Goal: Communication & Community: Answer question/provide support

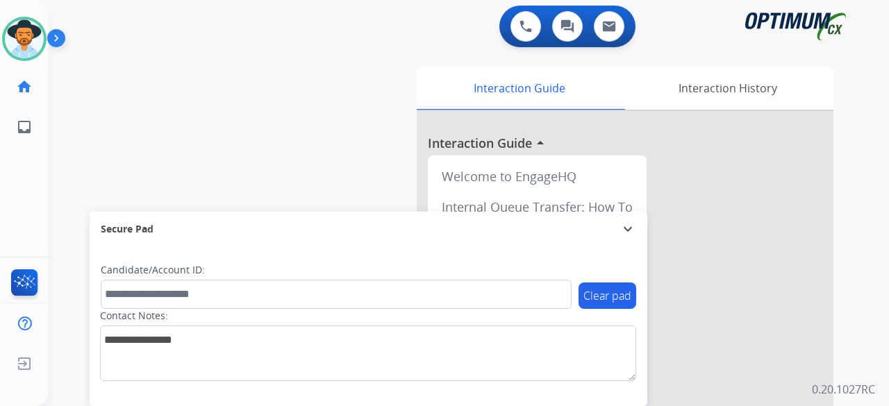
click at [85, 43] on div "0 Voice Interactions 0 Chat Interactions 0 Email Interactions" at bounding box center [460, 28] width 791 height 44
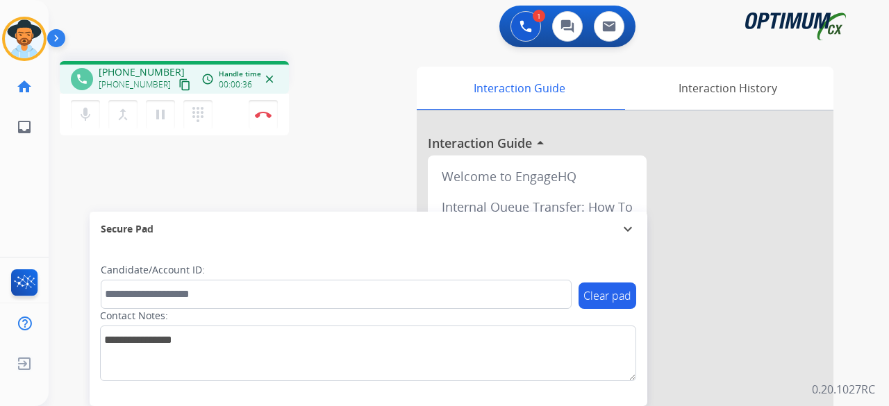
click at [179, 83] on mat-icon "content_copy" at bounding box center [185, 85] width 13 height 13
click at [262, 116] on img at bounding box center [263, 114] width 17 height 7
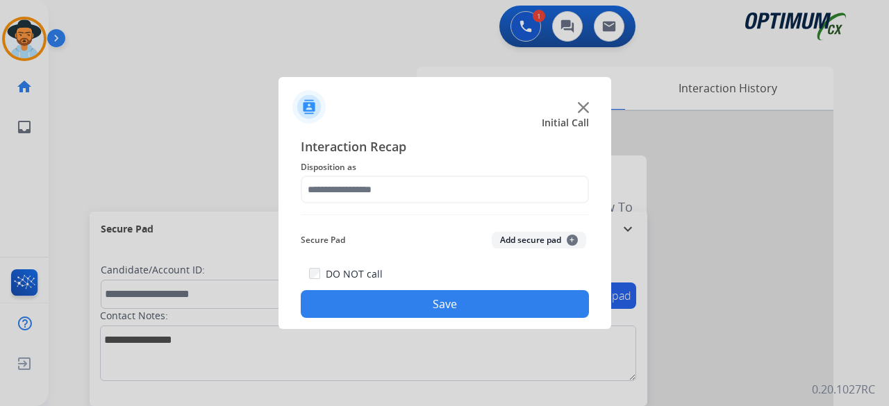
click at [579, 105] on img at bounding box center [583, 107] width 11 height 11
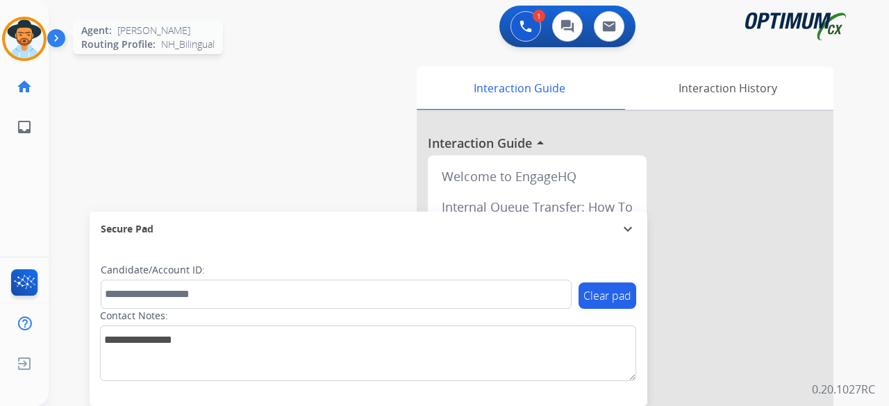
click at [17, 30] on img at bounding box center [24, 38] width 39 height 39
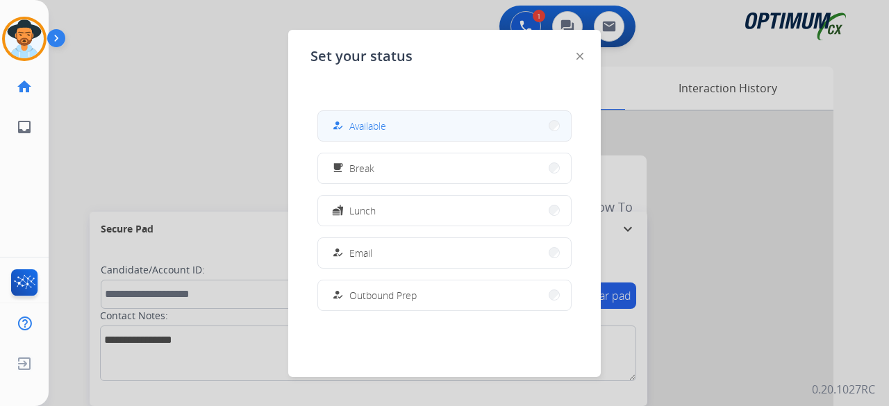
click at [413, 122] on button "how_to_reg Available" at bounding box center [444, 126] width 253 height 30
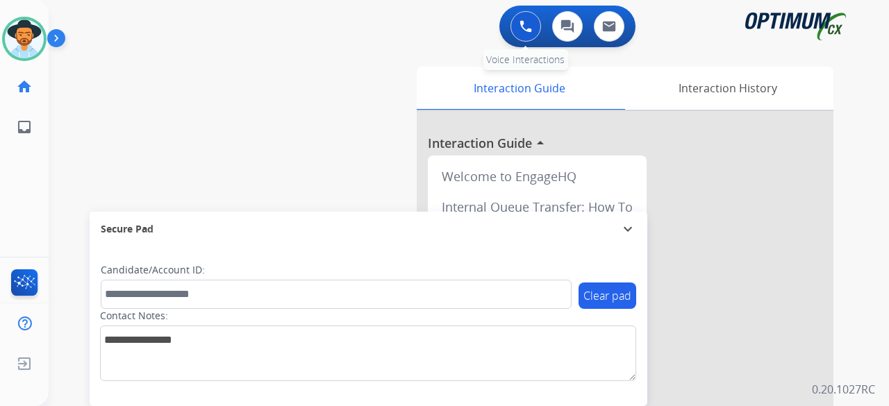
click at [513, 34] on button at bounding box center [526, 26] width 31 height 31
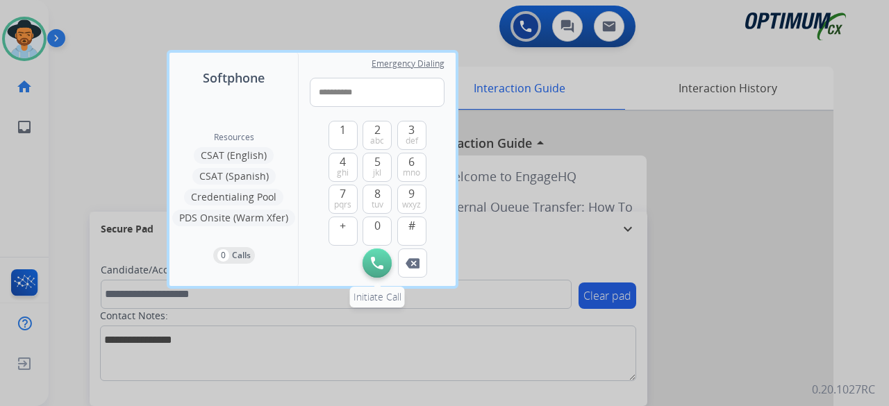
type input "**********"
click at [379, 257] on img at bounding box center [377, 263] width 13 height 13
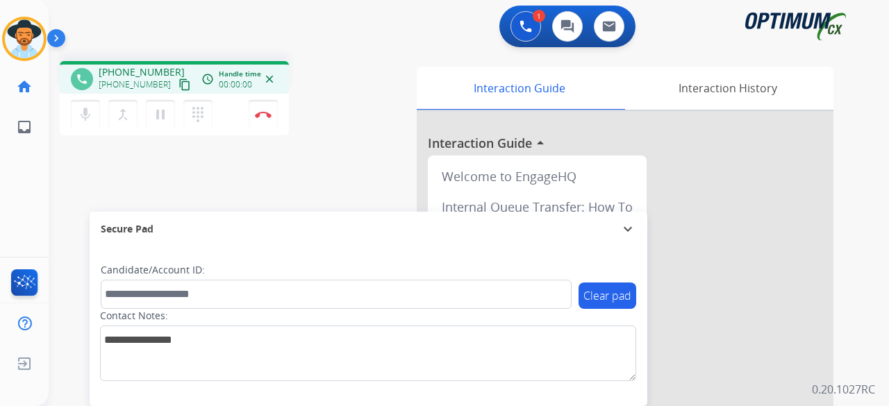
click at [67, 162] on div "phone [PHONE_NUMBER] [PHONE_NUMBER] content_copy access_time Call metrics Queue…" at bounding box center [452, 339] width 807 height 579
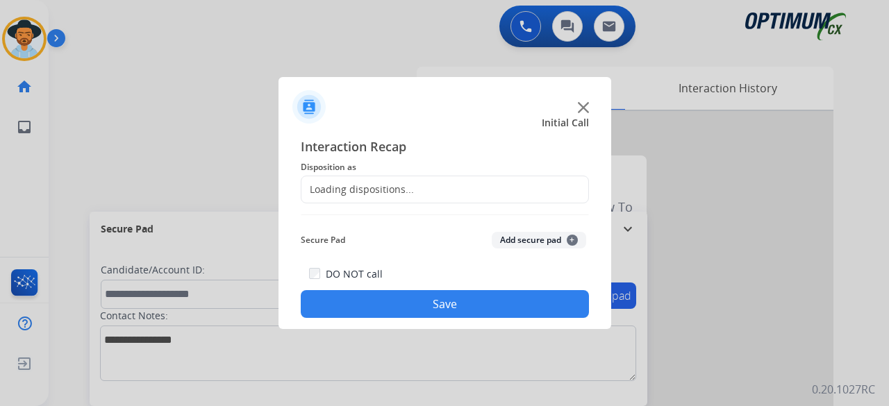
click at [263, 123] on div at bounding box center [444, 203] width 889 height 406
click at [584, 106] on img at bounding box center [583, 107] width 11 height 11
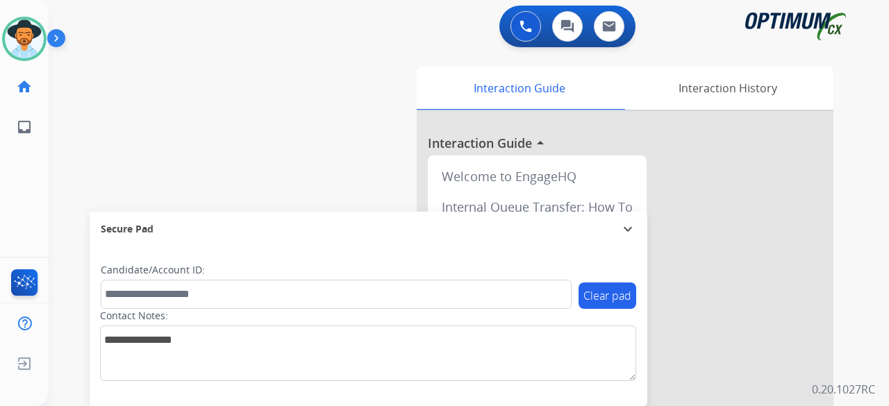
click at [584, 106] on div "Interaction Guide" at bounding box center [519, 88] width 205 height 43
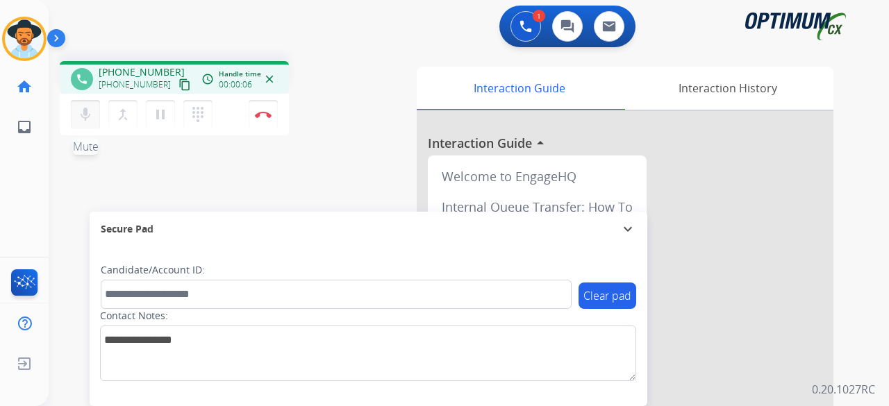
click at [99, 112] on div "mic Mute merge_type Bridge pause Hold dialpad Dialpad" at bounding box center [146, 114] width 150 height 29
click at [86, 116] on mat-icon "mic" at bounding box center [85, 114] width 17 height 17
click at [86, 116] on mat-icon "mic_off" at bounding box center [85, 114] width 17 height 17
click at [86, 116] on mat-icon "mic" at bounding box center [85, 114] width 17 height 17
click at [176, 78] on button "content_copy" at bounding box center [184, 84] width 17 height 17
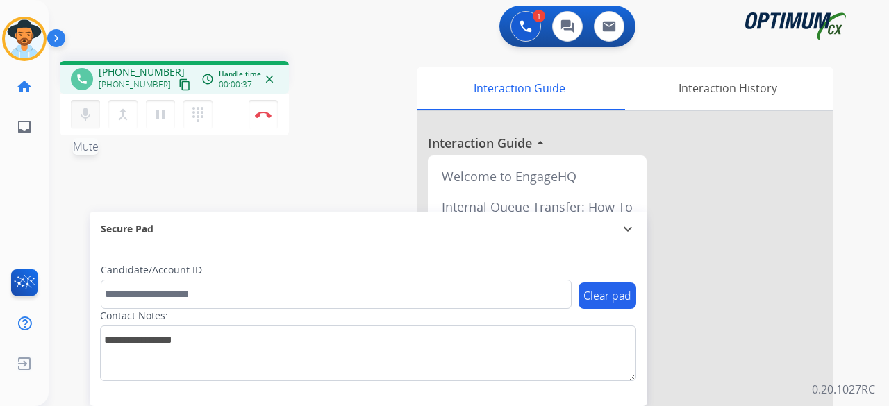
click at [85, 108] on mat-icon "mic" at bounding box center [85, 114] width 17 height 17
click at [97, 120] on button "mic_off Mute" at bounding box center [85, 114] width 29 height 29
click at [97, 120] on button "mic Mute" at bounding box center [85, 114] width 29 height 29
click at [179, 85] on mat-icon "content_copy" at bounding box center [185, 85] width 13 height 13
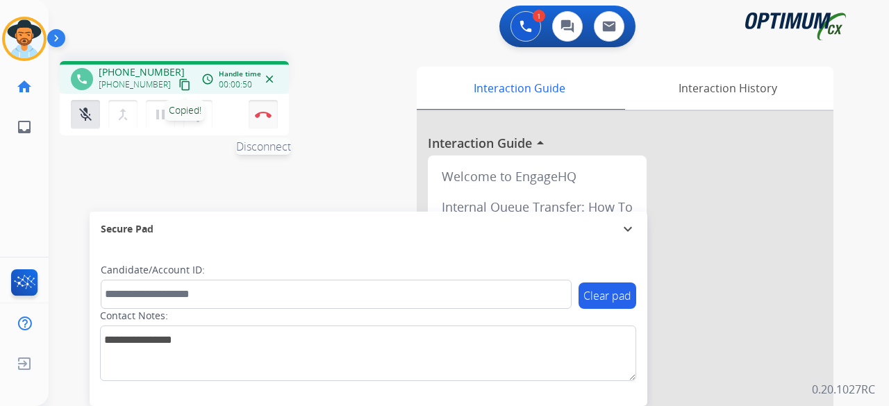
click at [271, 112] on button "Disconnect" at bounding box center [263, 114] width 29 height 29
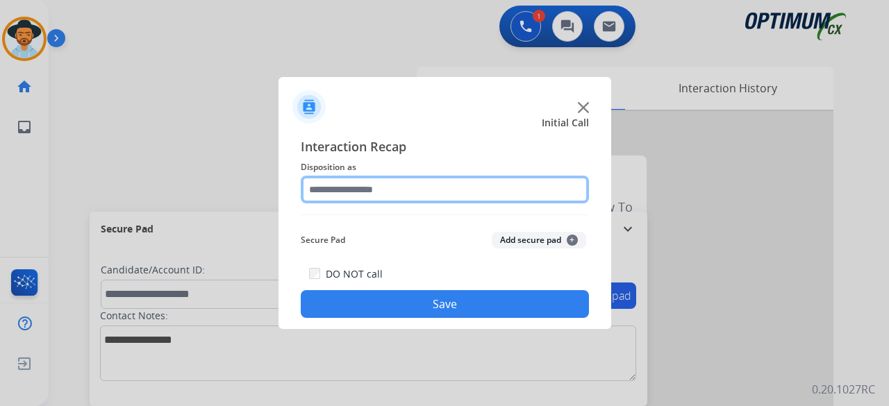
click at [432, 185] on input "text" at bounding box center [445, 190] width 288 height 28
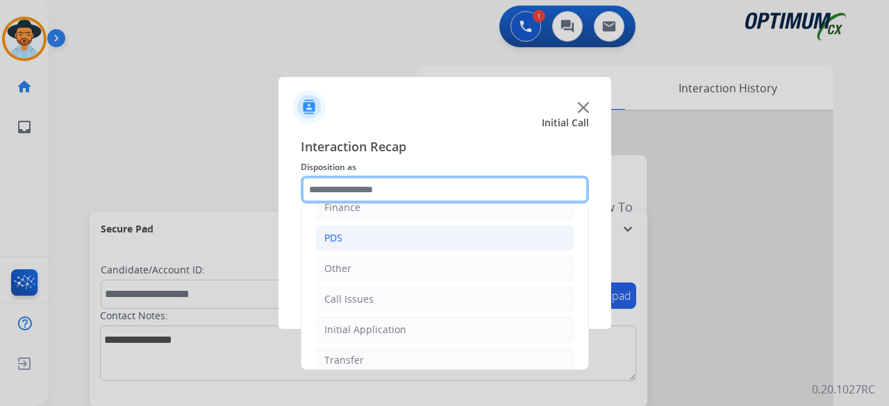
scroll to position [90, 0]
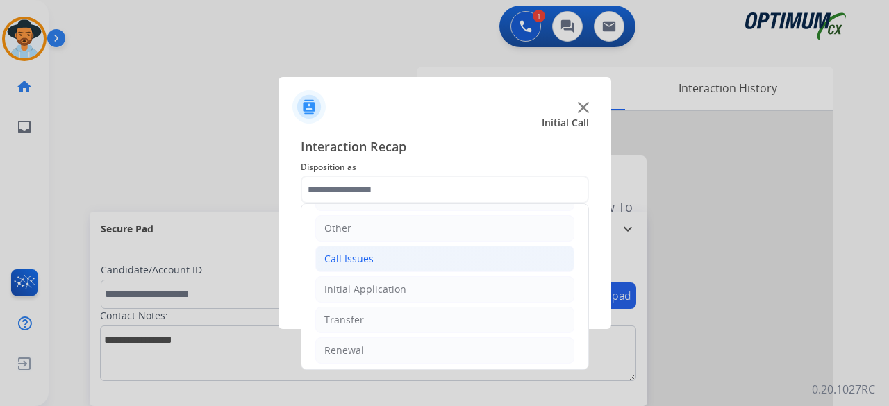
click at [393, 263] on li "Call Issues" at bounding box center [444, 259] width 259 height 26
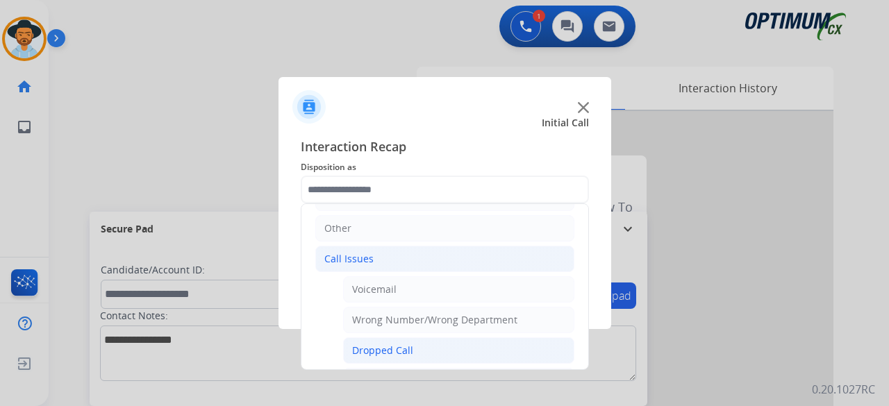
click at [393, 344] on div "Dropped Call" at bounding box center [382, 351] width 61 height 14
type input "**********"
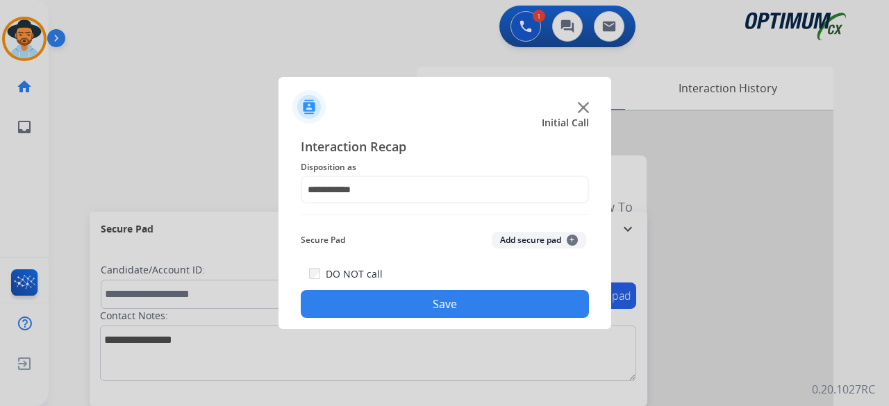
click at [545, 234] on button "Add secure pad +" at bounding box center [539, 240] width 94 height 17
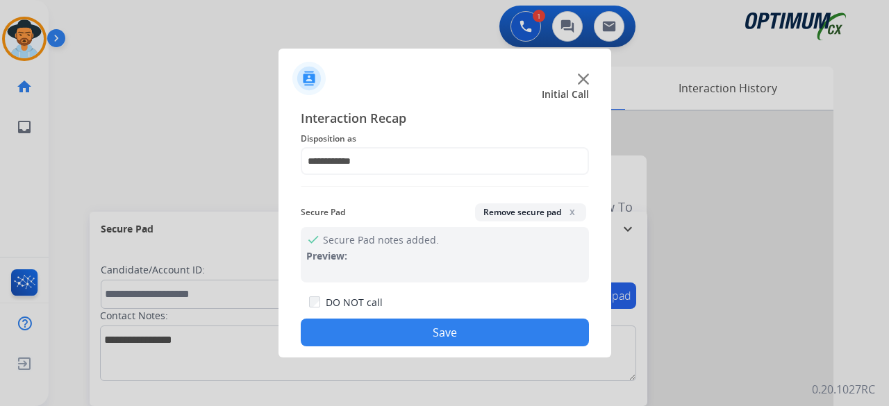
click at [452, 333] on button "Save" at bounding box center [445, 333] width 288 height 28
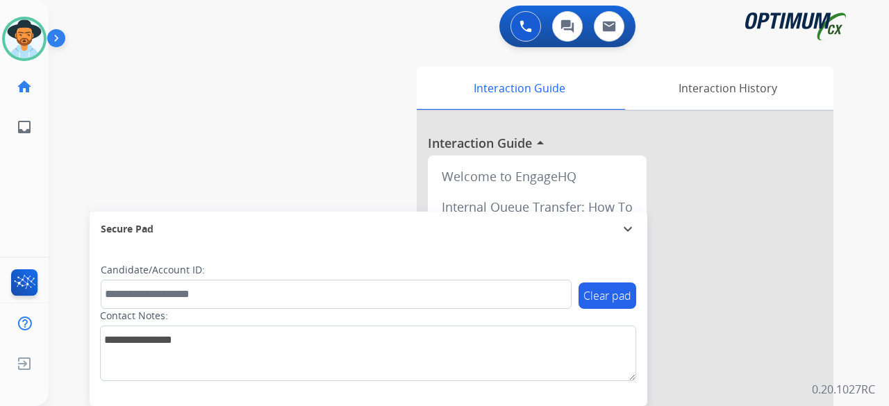
click at [193, 95] on div "swap_horiz Break voice bridge close_fullscreen Connect 3-Way Call merge_type Se…" at bounding box center [452, 339] width 807 height 579
click at [122, 133] on div "swap_horiz Break voice bridge close_fullscreen Connect 3-Way Call merge_type Se…" at bounding box center [452, 339] width 807 height 579
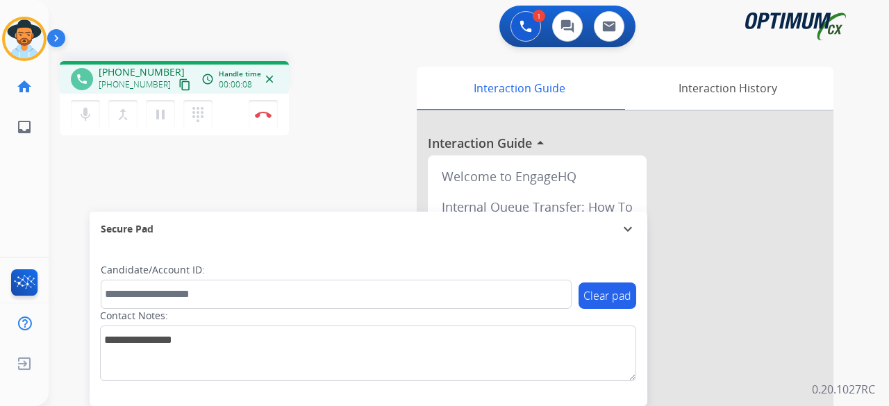
click at [179, 90] on mat-icon "content_copy" at bounding box center [185, 85] width 13 height 13
click at [179, 85] on mat-icon "content_copy" at bounding box center [185, 85] width 13 height 13
click at [265, 119] on button "Disconnect" at bounding box center [263, 114] width 29 height 29
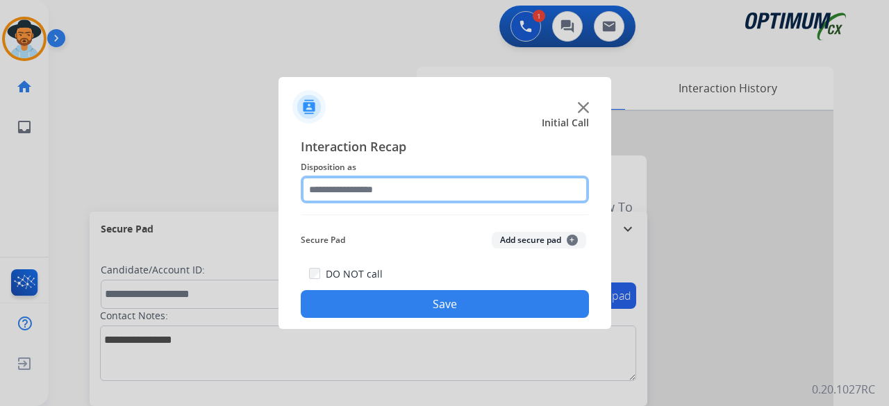
click at [410, 179] on input "text" at bounding box center [445, 190] width 288 height 28
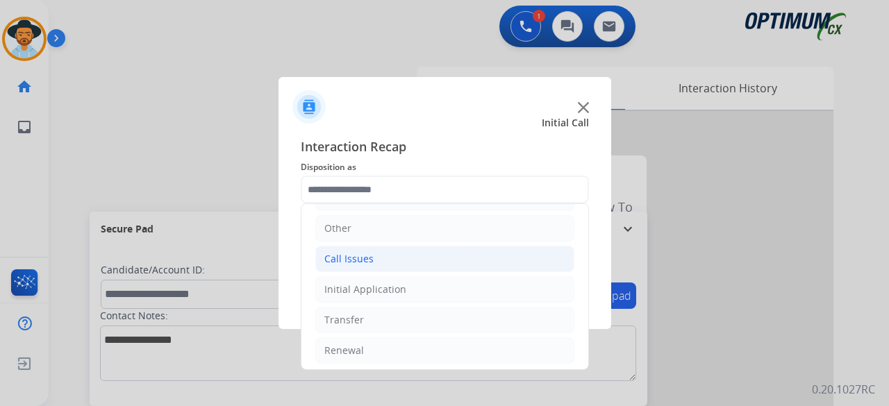
click at [428, 252] on li "Call Issues" at bounding box center [444, 259] width 259 height 26
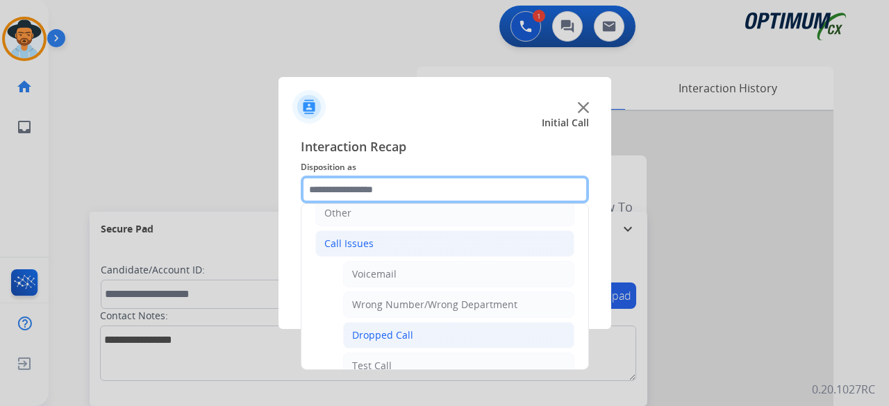
scroll to position [137, 0]
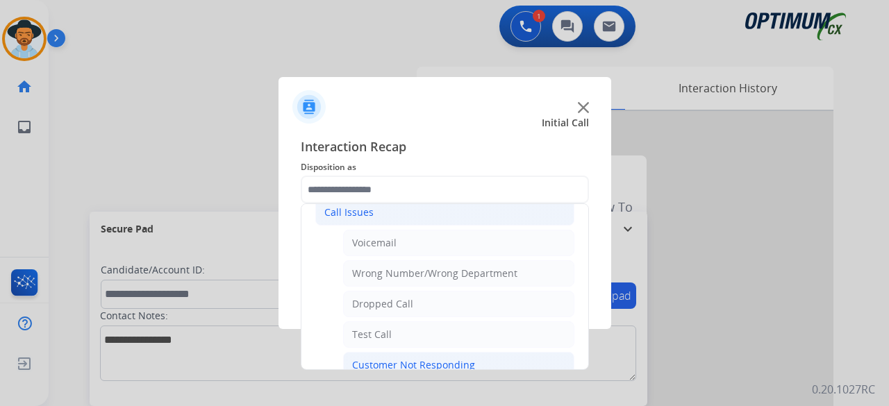
click at [415, 358] on div "Customer Not Responding" at bounding box center [413, 365] width 123 height 14
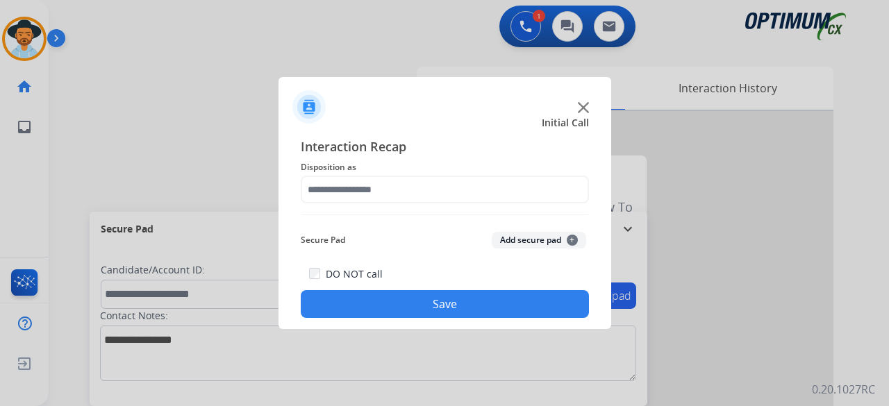
type input "**********"
click at [507, 244] on button "Add secure pad +" at bounding box center [539, 240] width 94 height 17
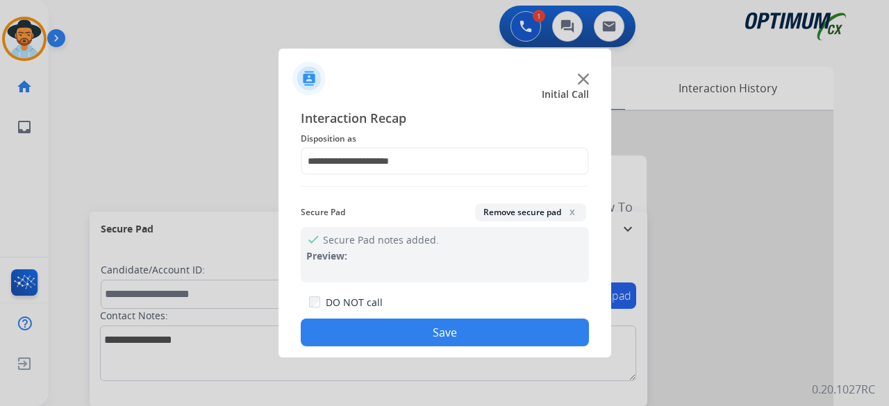
click at [443, 334] on button "Save" at bounding box center [445, 333] width 288 height 28
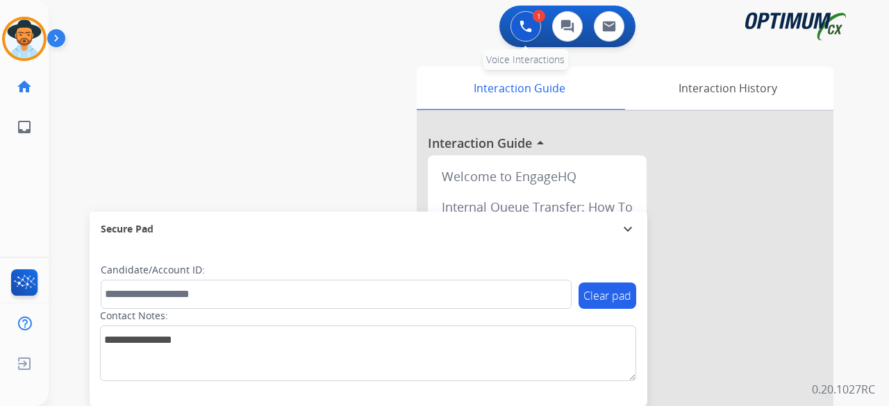
click at [524, 24] on img at bounding box center [526, 26] width 13 height 13
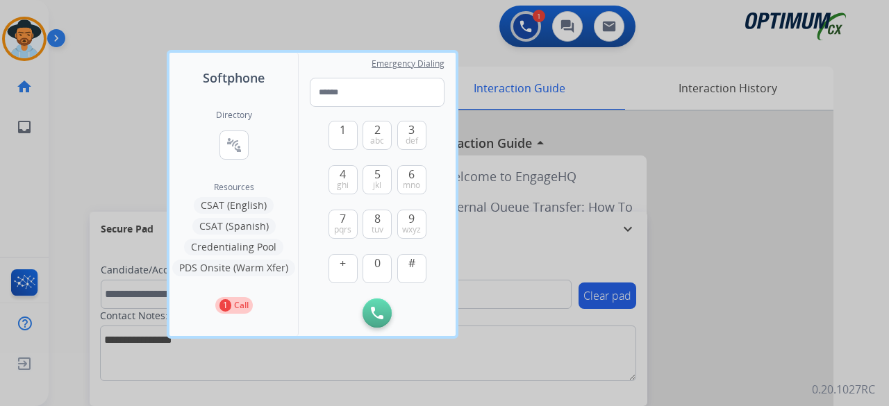
click at [108, 74] on div at bounding box center [444, 203] width 889 height 406
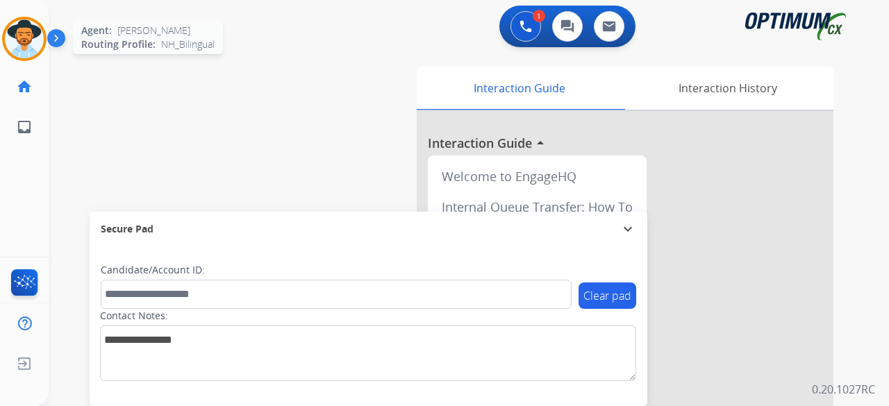
click at [31, 28] on img at bounding box center [24, 38] width 39 height 39
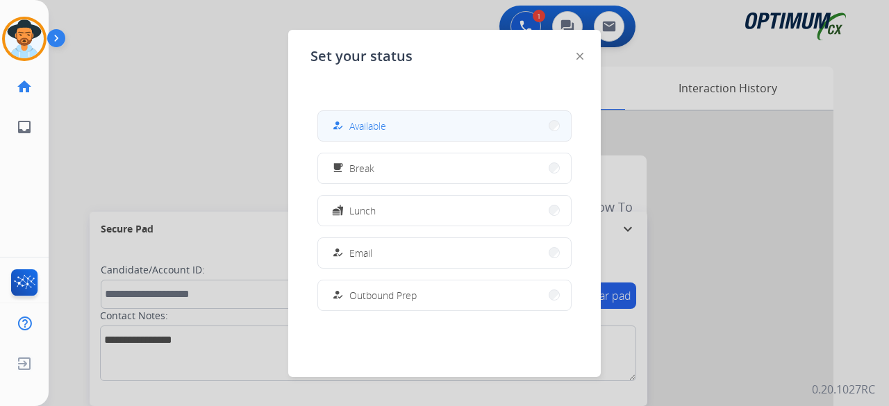
click at [396, 135] on button "how_to_reg Available" at bounding box center [444, 126] width 253 height 30
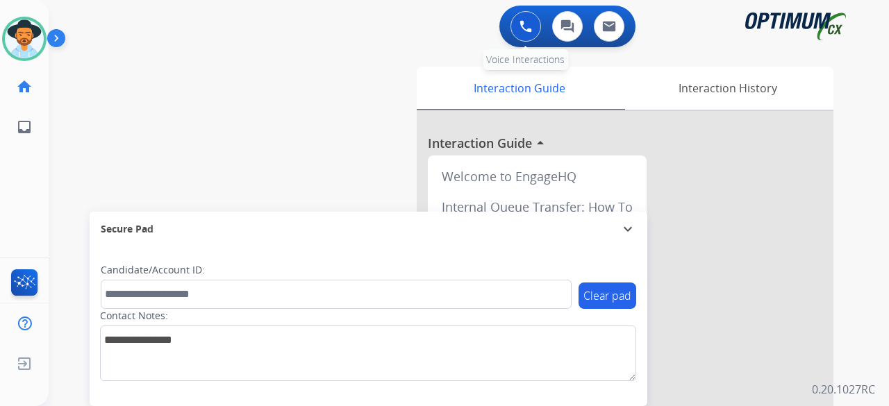
click at [518, 23] on button at bounding box center [526, 26] width 31 height 31
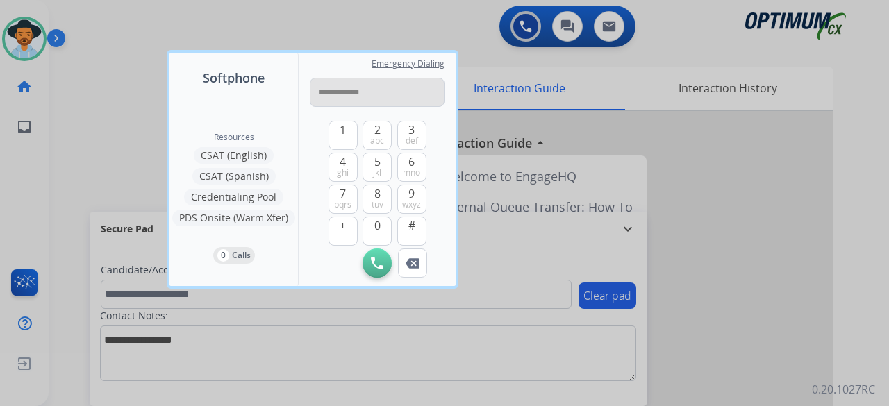
click at [327, 89] on input "**********" at bounding box center [377, 92] width 135 height 29
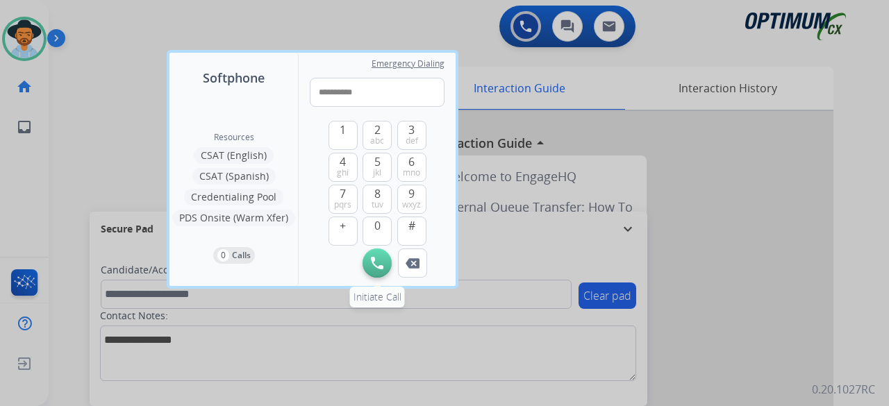
type input "**********"
click at [377, 263] on img at bounding box center [377, 263] width 13 height 13
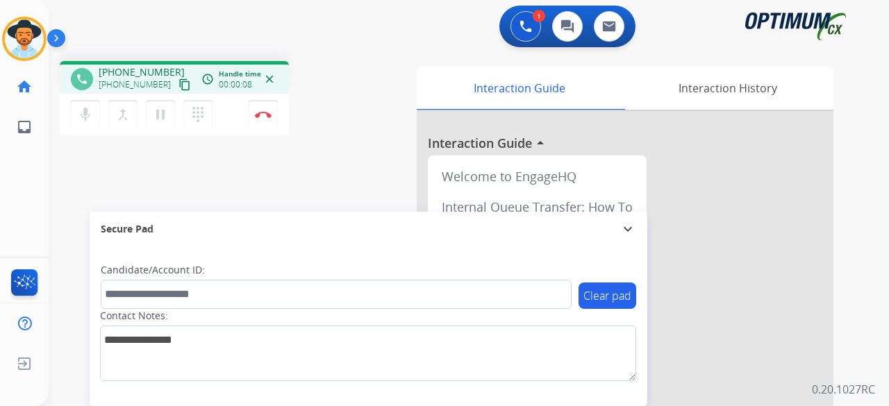
click at [179, 83] on mat-icon "content_copy" at bounding box center [185, 85] width 13 height 13
click at [85, 113] on mat-icon "mic" at bounding box center [85, 114] width 17 height 17
click at [85, 113] on mat-icon "mic_off" at bounding box center [85, 114] width 17 height 17
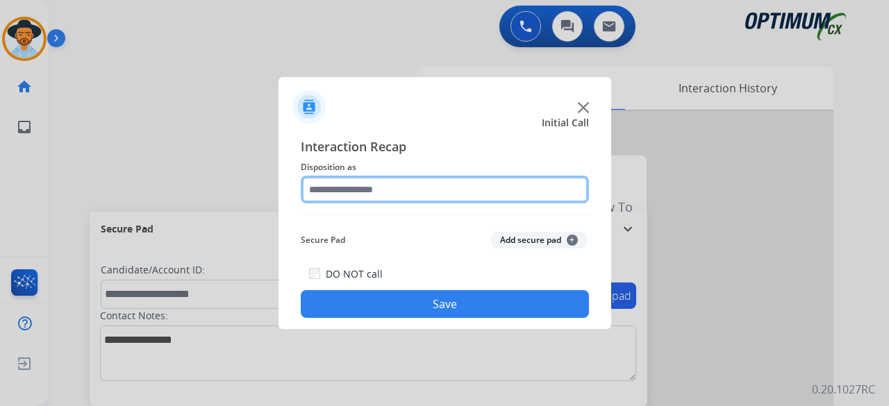
click at [371, 184] on input "text" at bounding box center [445, 190] width 288 height 28
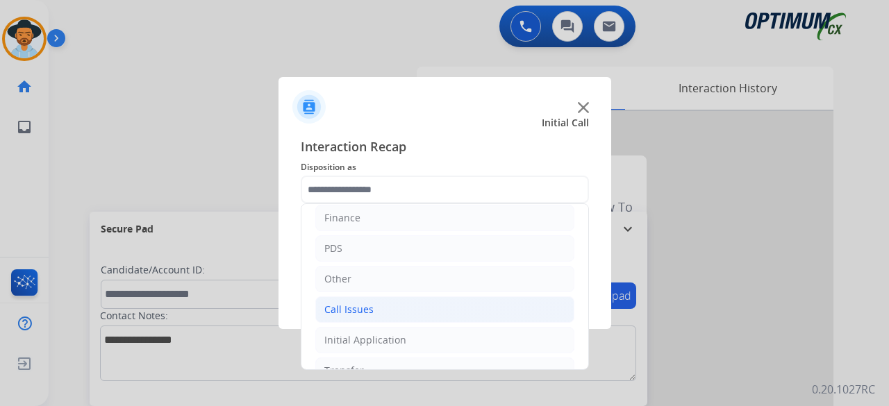
click at [371, 311] on li "Call Issues" at bounding box center [444, 310] width 259 height 26
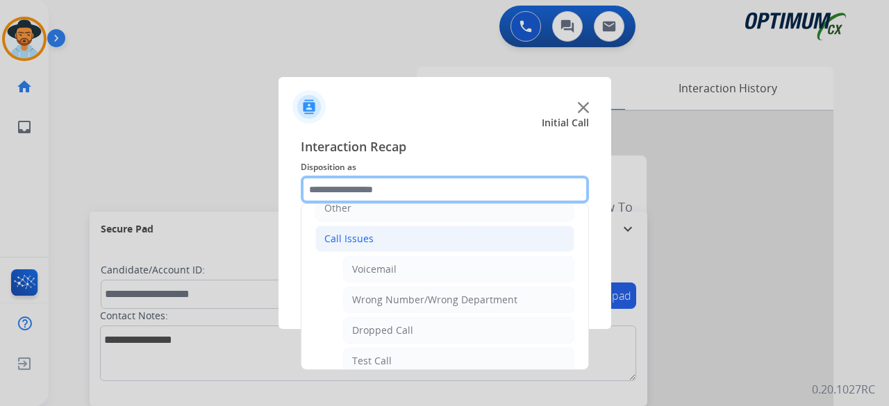
scroll to position [133, 0]
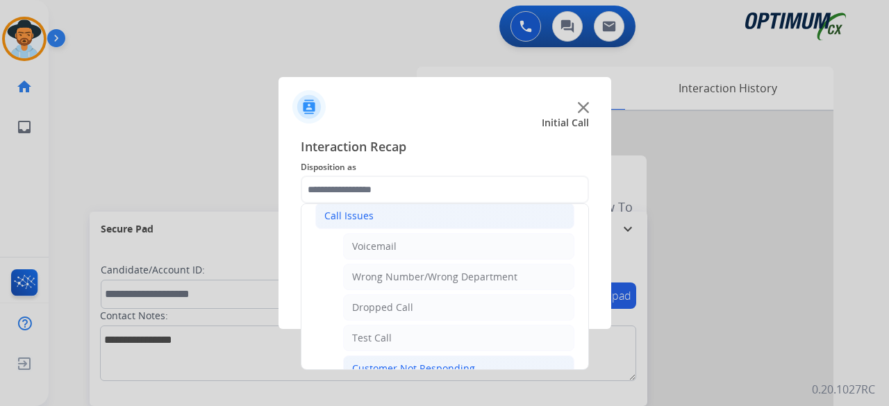
click at [420, 362] on div "Customer Not Responding" at bounding box center [413, 369] width 123 height 14
type input "**********"
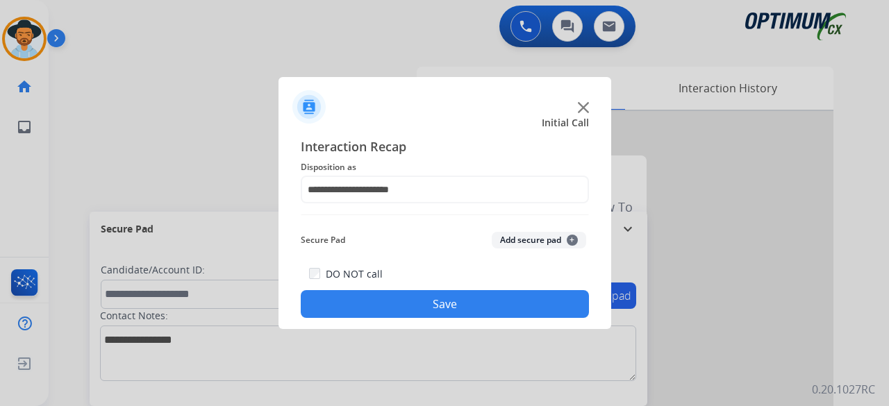
click at [528, 247] on button "Add secure pad +" at bounding box center [539, 240] width 94 height 17
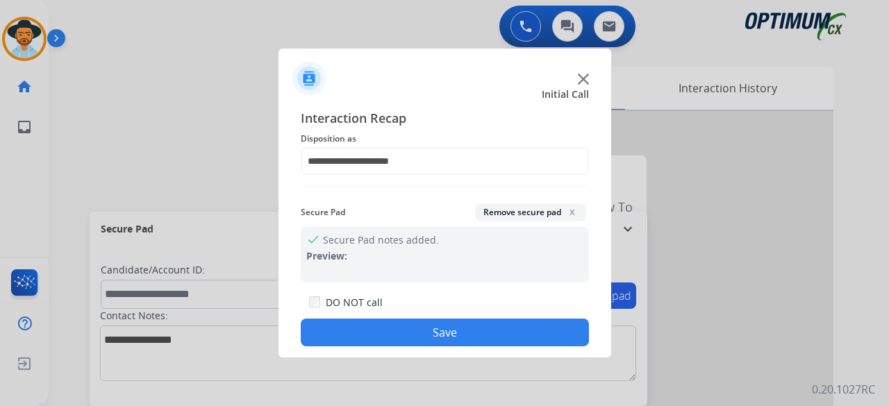
click at [452, 334] on button "Save" at bounding box center [445, 333] width 288 height 28
